Goal: Check status: Check status

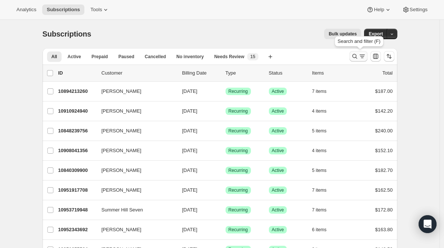
click at [362, 59] on icon "Search and filter results" at bounding box center [361, 56] width 7 height 7
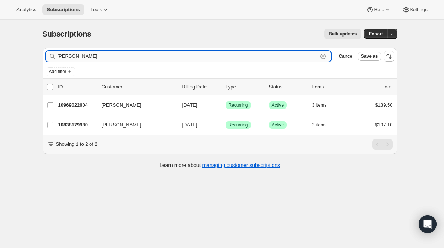
click at [73, 59] on input "[PERSON_NAME]" at bounding box center [187, 56] width 260 height 10
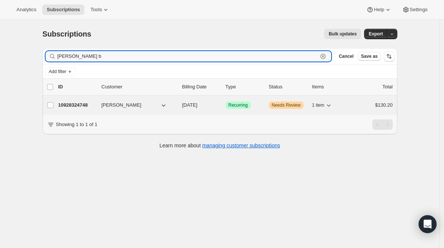
type input "[PERSON_NAME] b"
click at [68, 105] on p "10928324748" at bounding box center [76, 104] width 37 height 7
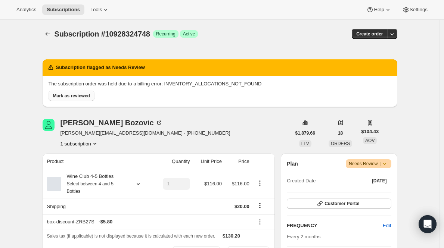
click at [71, 95] on span "Mark as reviewed" at bounding box center [71, 96] width 37 height 6
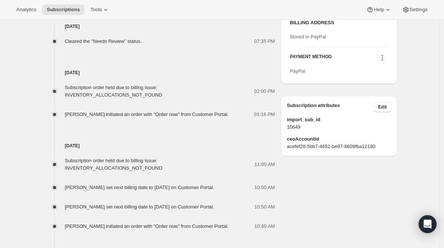
scroll to position [350, 0]
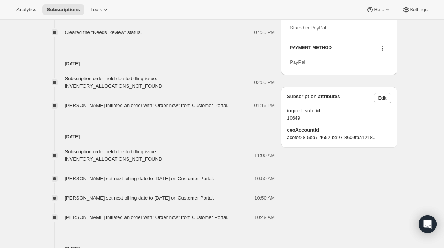
click at [137, 87] on span "Subscription order held due to billing issue: INVENTORY_ALLOCATIONS_NOT_FOUND" at bounding box center [113, 82] width 97 height 13
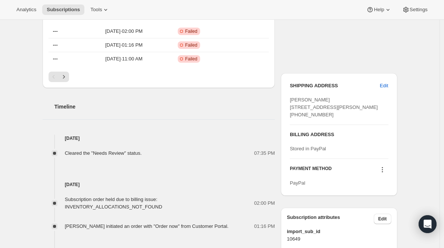
scroll to position [228, 0]
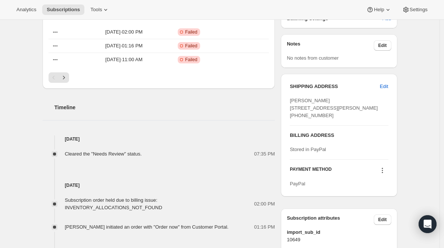
click at [192, 193] on div "Subscription order held due to billing issue: INVENTORY_ALLOCATIONS_NOT_FOUND 0…" at bounding box center [159, 210] width 232 height 42
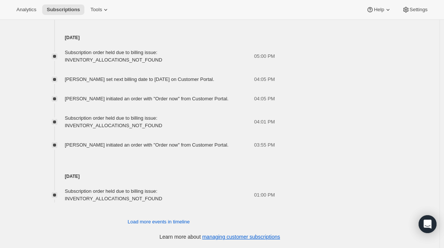
scroll to position [583, 0]
click at [173, 217] on button "Load more events in timeline" at bounding box center [158, 222] width 71 height 12
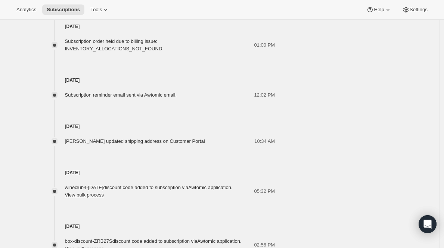
scroll to position [712, 0]
